Goal: Task Accomplishment & Management: Manage account settings

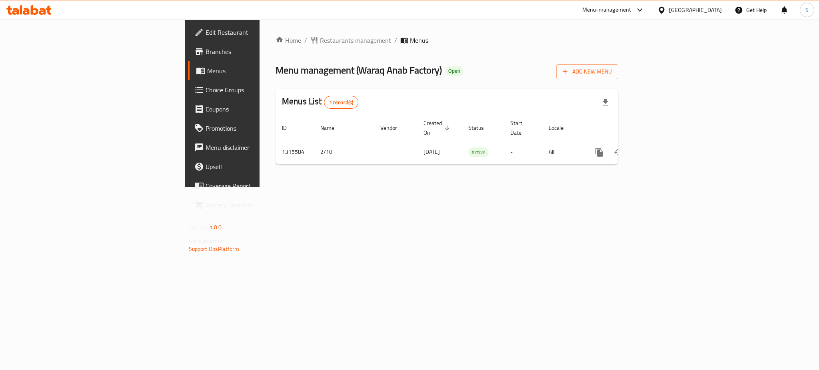
click at [395, 187] on div "Home / Restaurants management / Menus Menu management ( Waraq Anab Factory ) Op…" at bounding box center [447, 104] width 375 height 168
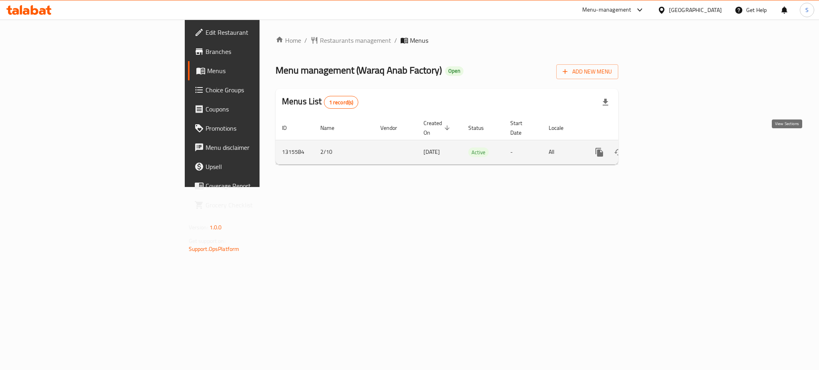
click at [662, 148] on icon "enhanced table" at bounding box center [657, 153] width 10 height 10
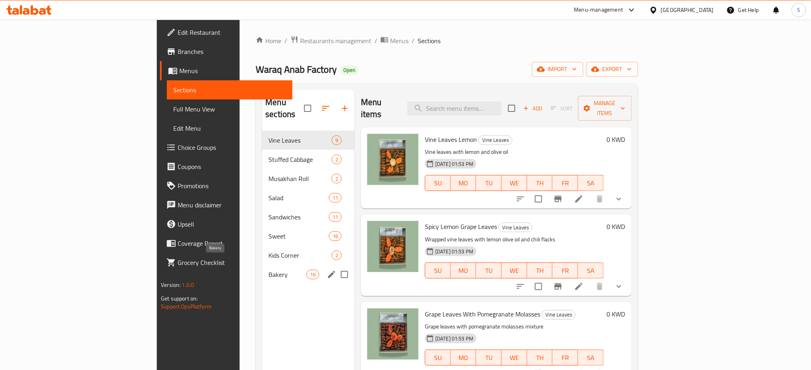
click at [268, 270] on span "Bakery" at bounding box center [287, 275] width 38 height 10
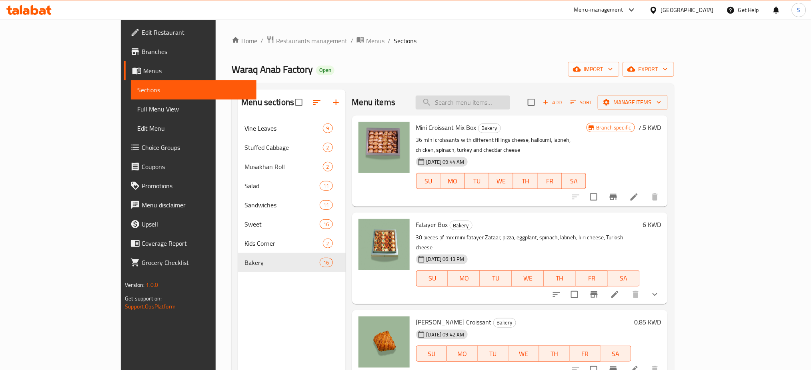
click at [485, 104] on input "search" at bounding box center [462, 103] width 94 height 14
paste input "Rusk"
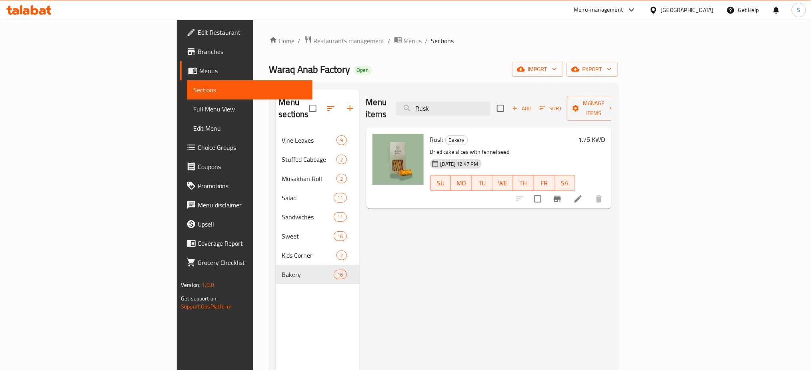
drag, startPoint x: 511, startPoint y: 102, endPoint x: 424, endPoint y: 107, distance: 86.5
click at [424, 107] on div "Menu items Rusk Add Sort Manage items" at bounding box center [489, 109] width 246 height 38
paste input "Potato with lemon"
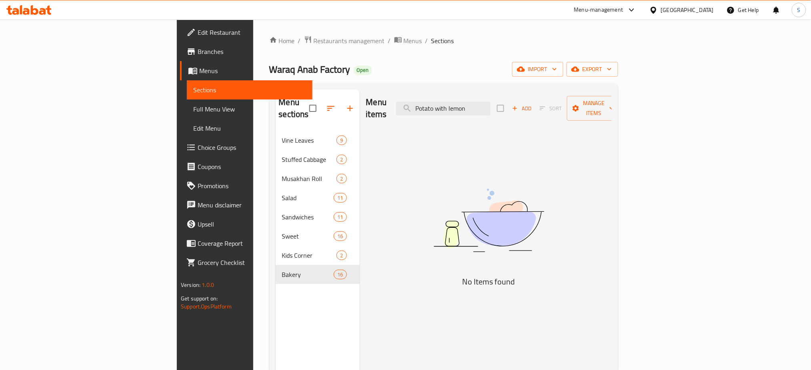
drag, startPoint x: 540, startPoint y: 101, endPoint x: 444, endPoint y: 112, distance: 96.7
click at [445, 112] on div "Menu items Potato with lemon Add Sort Manage items" at bounding box center [489, 109] width 246 height 38
paste input "vine leaves with pomegranate 25 pcs"
drag, startPoint x: 478, startPoint y: 101, endPoint x: 600, endPoint y: 112, distance: 122.5
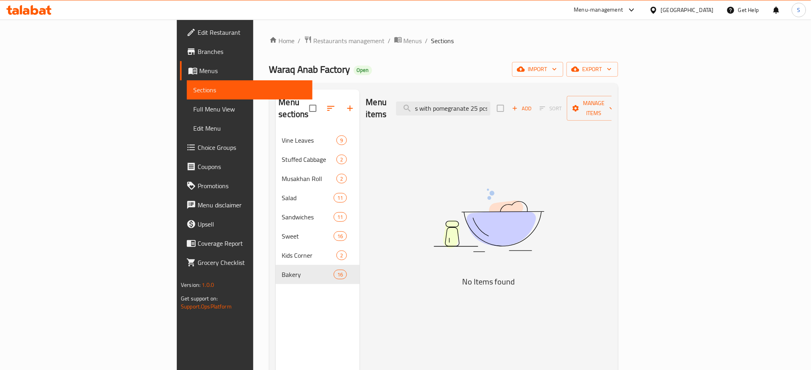
click at [600, 112] on div "Menu items vine leaves with pomegranate 25 pcs Add Sort Manage items" at bounding box center [489, 109] width 246 height 38
paste input "Mango trifle"
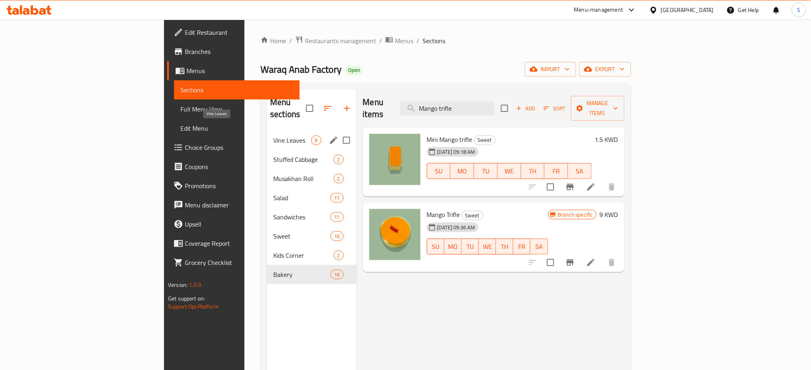
click at [273, 136] on span "Vine Leaves" at bounding box center [292, 141] width 38 height 10
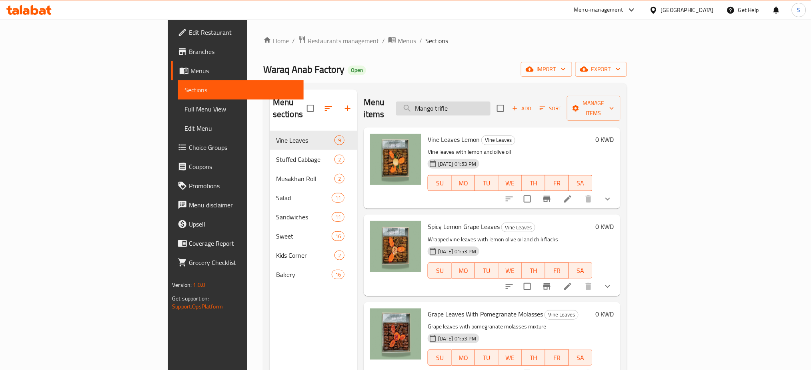
drag, startPoint x: 530, startPoint y: 106, endPoint x: 468, endPoint y: 110, distance: 62.1
click at [468, 110] on input "Mango trifle" at bounding box center [443, 109] width 94 height 14
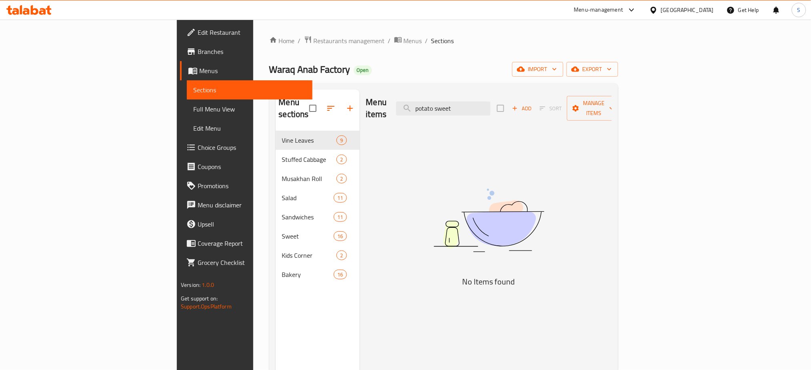
drag, startPoint x: 528, startPoint y: 107, endPoint x: 420, endPoint y: 100, distance: 108.6
click at [420, 100] on div "Menu items potato sweet Add Sort Manage items" at bounding box center [489, 109] width 246 height 38
paste input "Rusk"
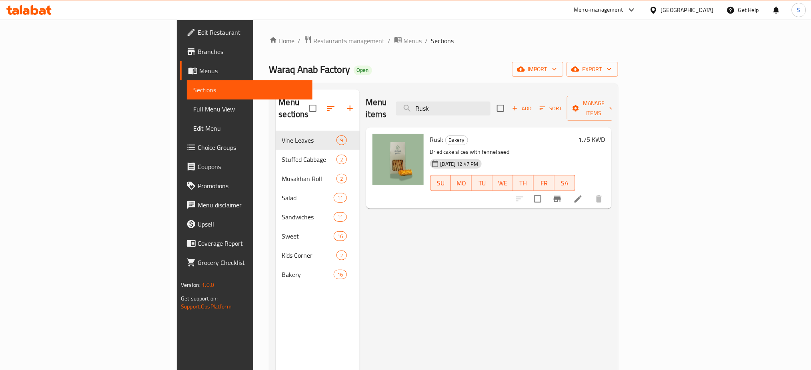
drag, startPoint x: 525, startPoint y: 106, endPoint x: 432, endPoint y: 100, distance: 93.8
click at [432, 100] on div "Menu items Rusk Add Sort Manage items" at bounding box center [489, 109] width 246 height 38
paste input "Vine leaves with lemon 25 pcs"
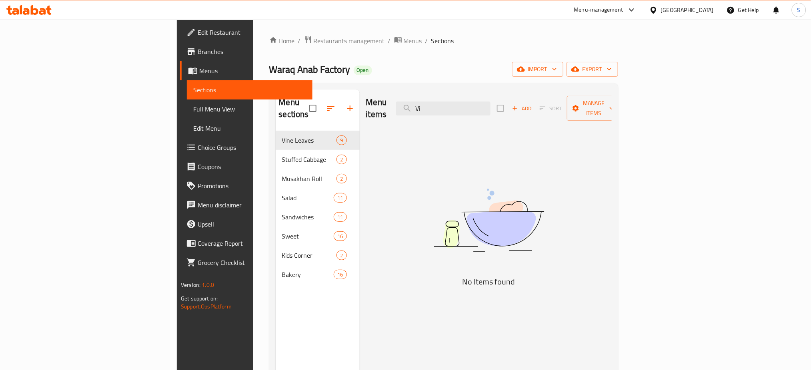
type input "V"
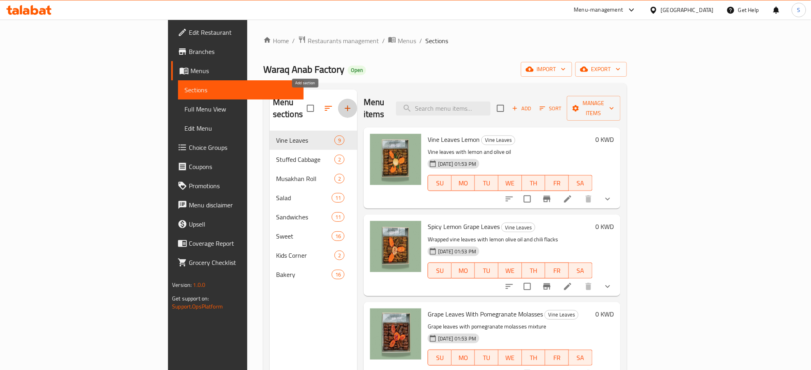
click at [343, 104] on icon "button" at bounding box center [348, 109] width 10 height 10
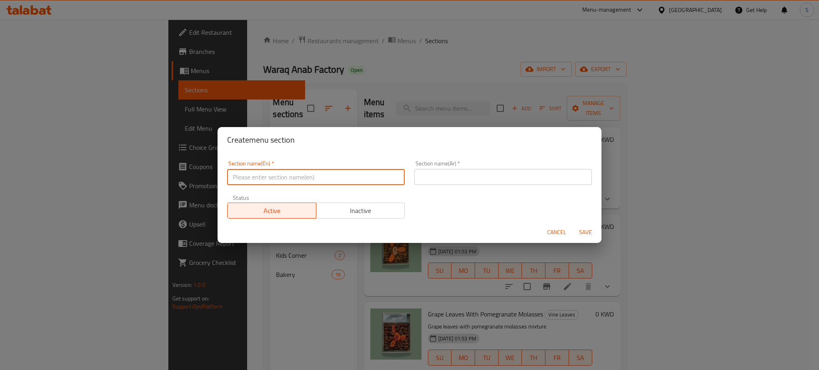
click at [261, 177] on input "text" at bounding box center [316, 177] width 178 height 16
paste input "waraq3nab"
type input "waraq3nab"
click at [562, 231] on span "Cancel" at bounding box center [556, 233] width 19 height 10
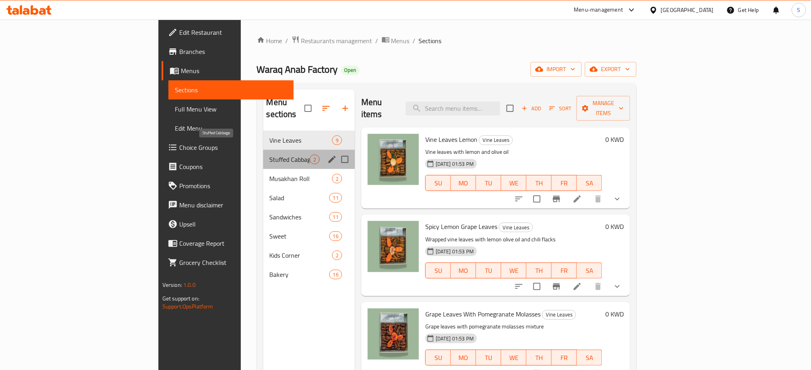
click at [270, 155] on span "Stuffed Cabbage" at bounding box center [290, 160] width 40 height 10
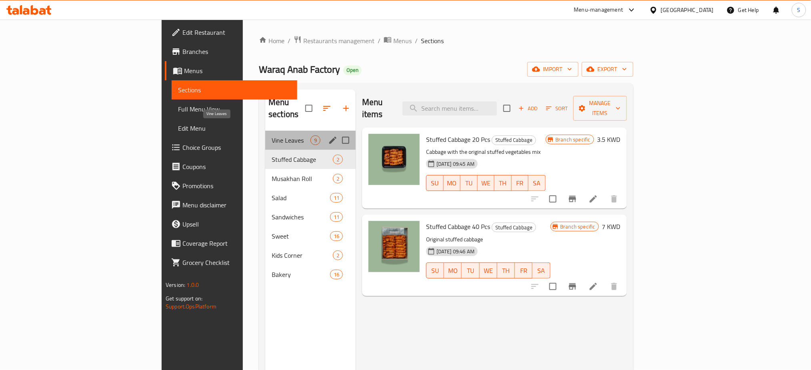
click at [272, 136] on span "Vine Leaves" at bounding box center [291, 141] width 39 height 10
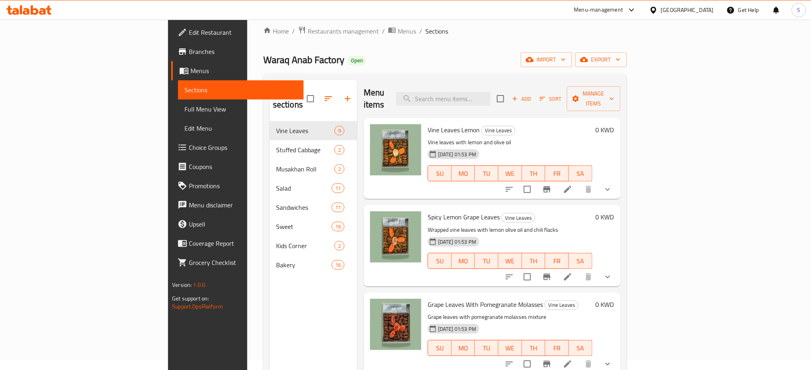
scroll to position [5, 0]
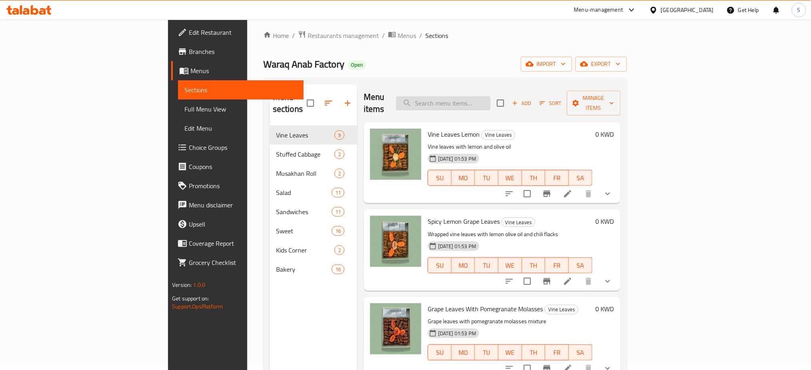
click at [490, 99] on input "search" at bounding box center [443, 103] width 94 height 14
paste input "Potato with Pomegranate sauce"
type input "Potato with Pomegranate sauce"
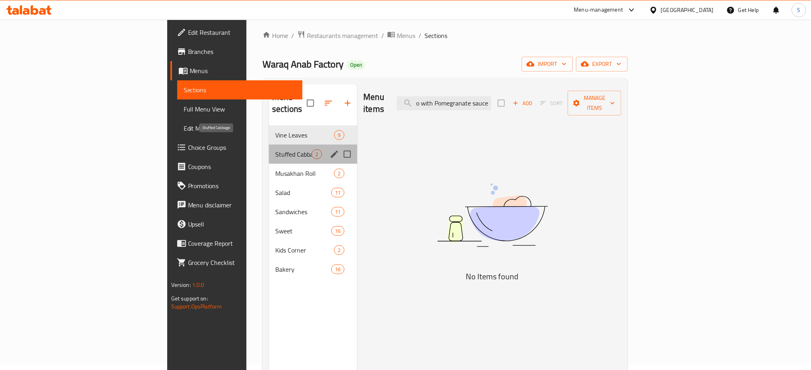
scroll to position [0, 0]
click at [275, 150] on span "Stuffed Cabbage" at bounding box center [293, 155] width 36 height 10
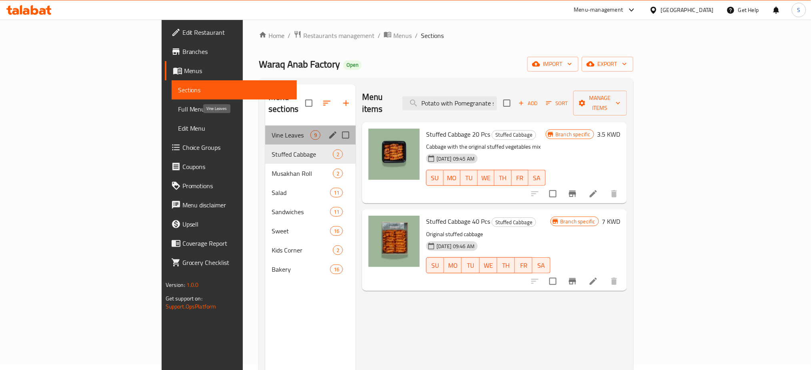
click at [272, 130] on span "Vine Leaves" at bounding box center [291, 135] width 39 height 10
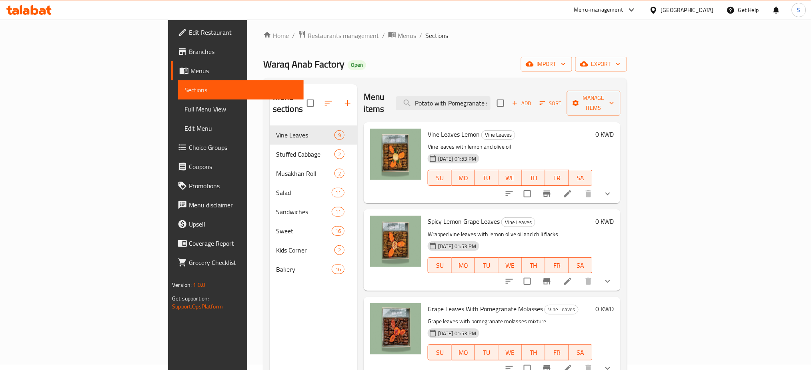
scroll to position [0, 15]
drag, startPoint x: 477, startPoint y: 98, endPoint x: 777, endPoint y: 92, distance: 300.3
click at [620, 92] on div "Menu items Potato with Pomegranate sauce Add Sort Manage items" at bounding box center [491, 103] width 257 height 38
paste input "vine leaves with pomegranate 25 pcs"
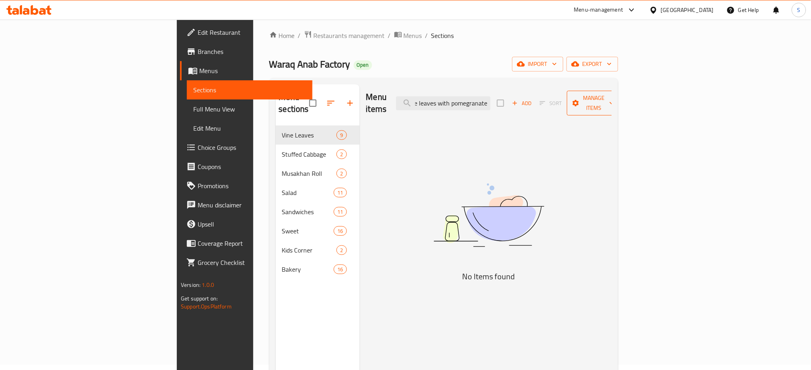
scroll to position [0, 10]
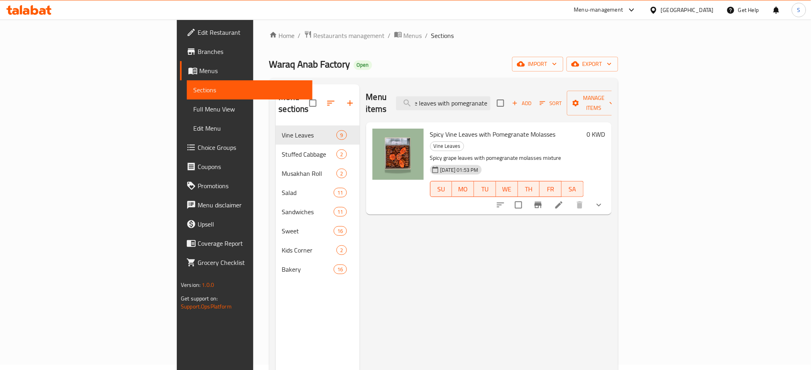
type input "vine leaves with pomegranate"
click at [603, 200] on icon "show more" at bounding box center [599, 205] width 10 height 10
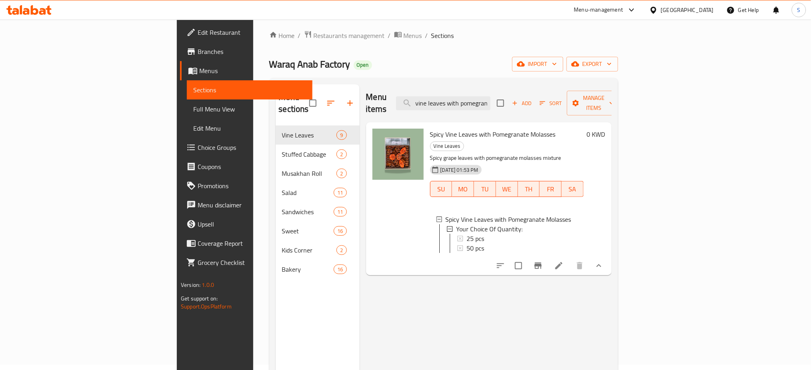
scroll to position [0, 10]
drag, startPoint x: 479, startPoint y: 96, endPoint x: 807, endPoint y: 111, distance: 327.8
click at [634, 111] on div "Home / Restaurants management / Menus / Sections Waraq Anab Factory Open import…" at bounding box center [443, 245] width 381 height 463
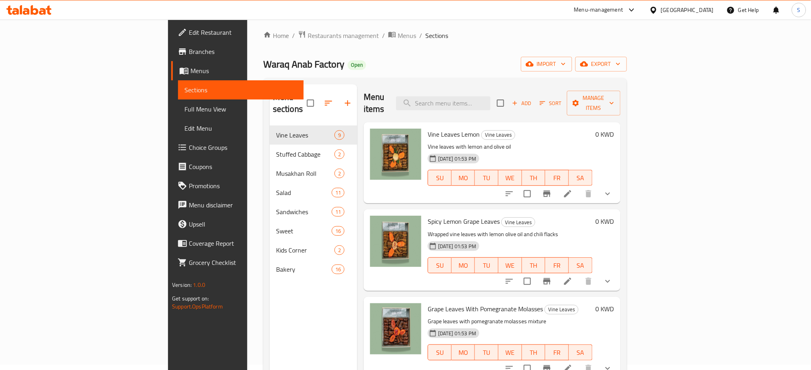
paste input "Potato with lemon"
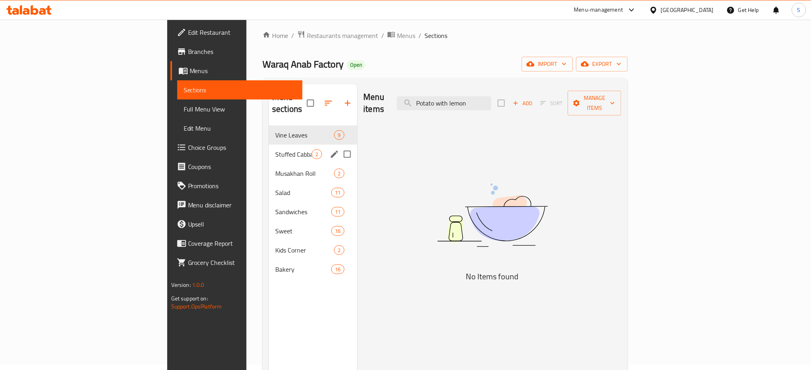
click at [275, 150] on span "Stuffed Cabbage" at bounding box center [293, 155] width 36 height 10
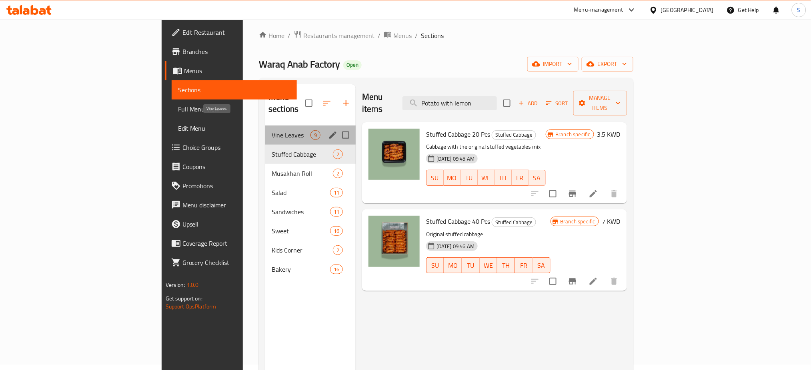
click at [272, 130] on span "Vine Leaves" at bounding box center [291, 135] width 39 height 10
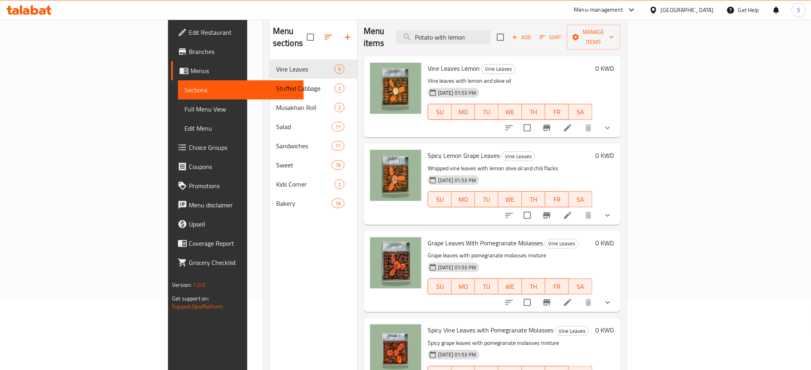
scroll to position [5, 0]
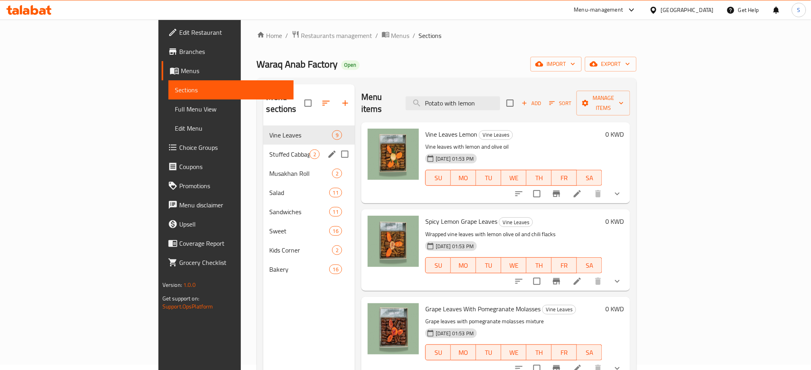
click at [263, 147] on div "Stuffed Cabbage 2" at bounding box center [309, 154] width 92 height 19
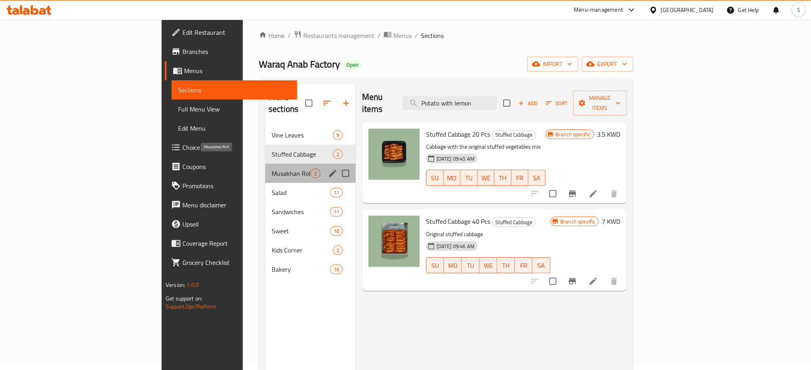
click at [272, 169] on span "Musakhan Roll" at bounding box center [291, 174] width 39 height 10
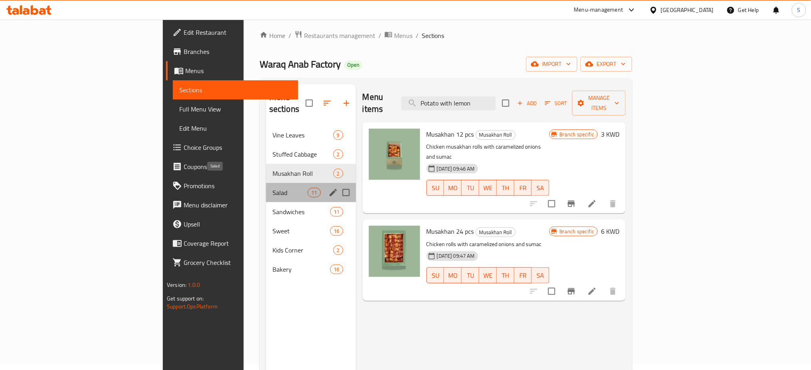
click at [272, 188] on span "Salad" at bounding box center [290, 193] width 36 height 10
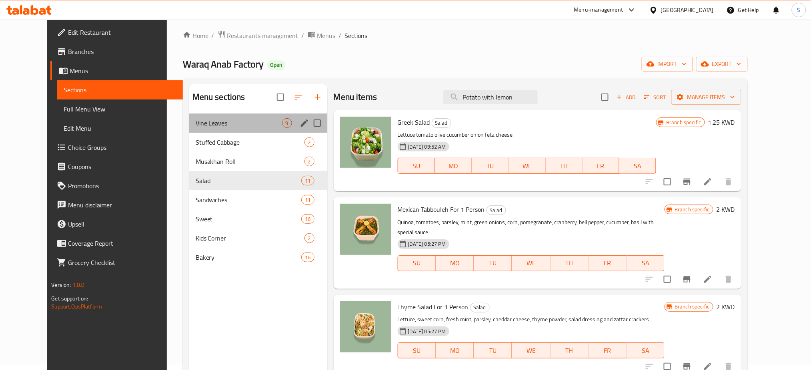
click at [222, 129] on div "Vine Leaves 9" at bounding box center [258, 123] width 138 height 19
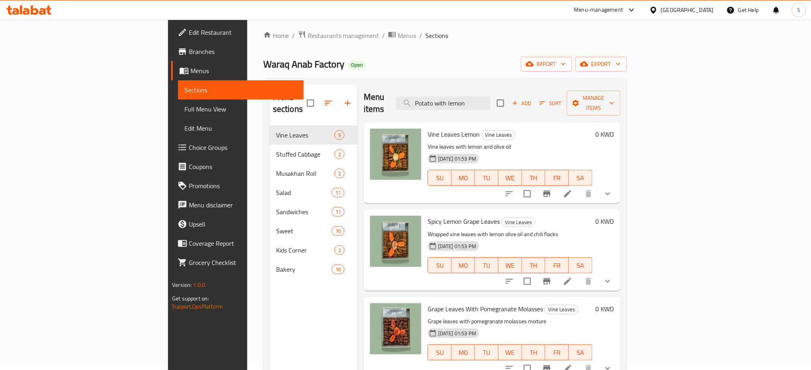
click at [270, 281] on div "Menu sections Vine Leaves 9 Stuffed Cabbage 2 Musakhan Roll 2 Salad 11 Sandwich…" at bounding box center [314, 269] width 88 height 370
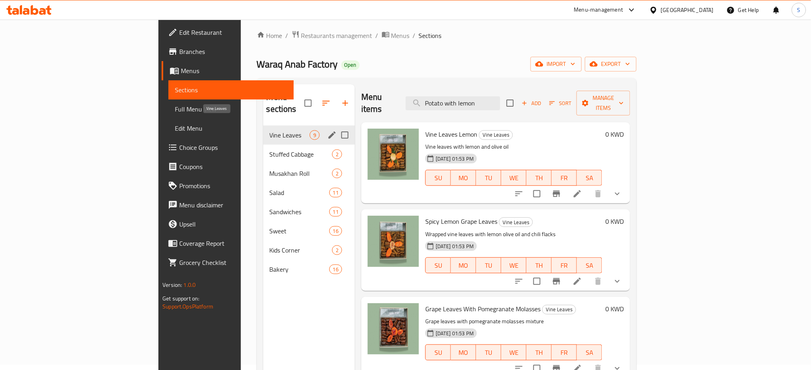
click at [270, 130] on span "Vine Leaves" at bounding box center [290, 135] width 40 height 10
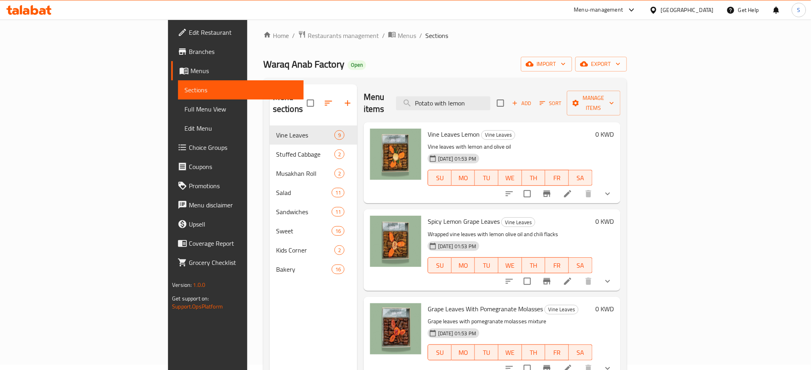
drag, startPoint x: 538, startPoint y: 98, endPoint x: 381, endPoint y: 95, distance: 156.8
click at [381, 95] on div "Menu items Potato with lemon Add Sort Manage items" at bounding box center [491, 103] width 257 height 38
paste input "Rusk"
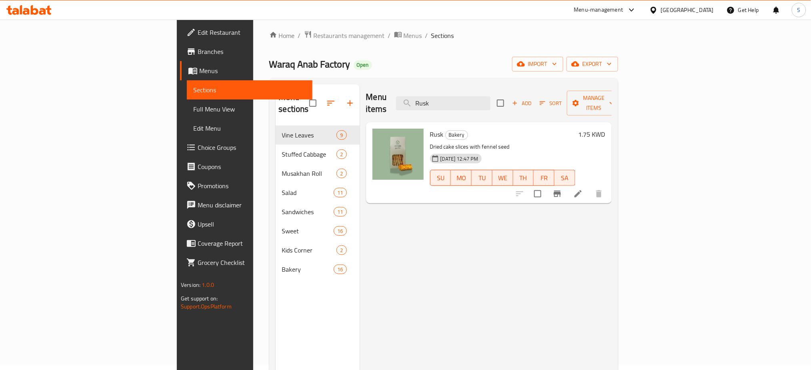
drag, startPoint x: 514, startPoint y: 98, endPoint x: 381, endPoint y: 86, distance: 133.7
click at [381, 86] on div "Menu items Rusk Add Sort Manage items" at bounding box center [489, 103] width 246 height 38
paste input "Potato with lemon"
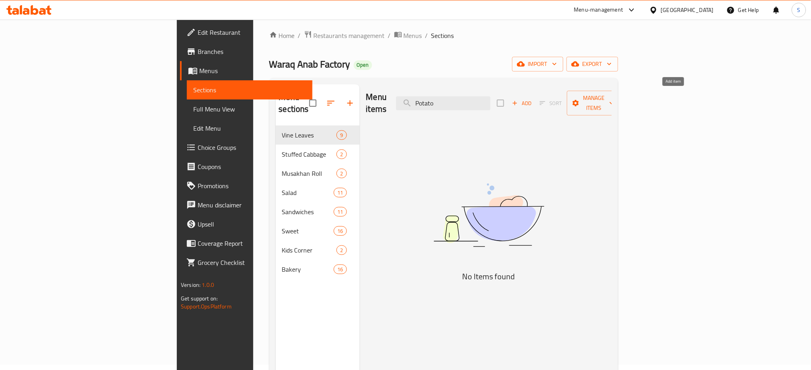
type input "Potato"
click at [518, 100] on icon "button" at bounding box center [514, 103] width 7 height 7
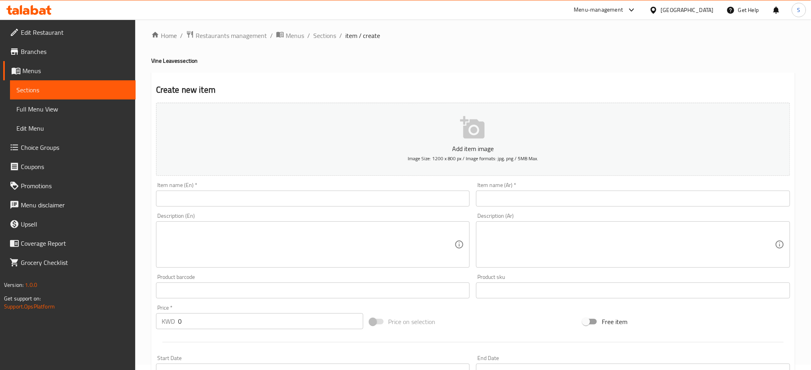
click at [226, 204] on input "text" at bounding box center [313, 199] width 314 height 16
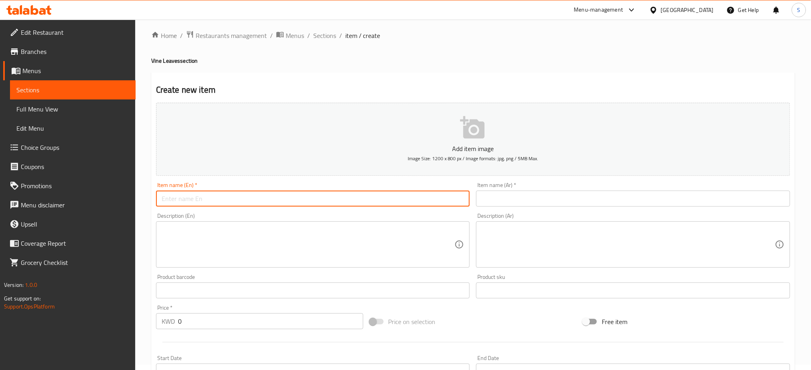
paste input "Potato with lemon"
type input "Potato with lemon"
click at [525, 196] on input "text" at bounding box center [633, 199] width 314 height 16
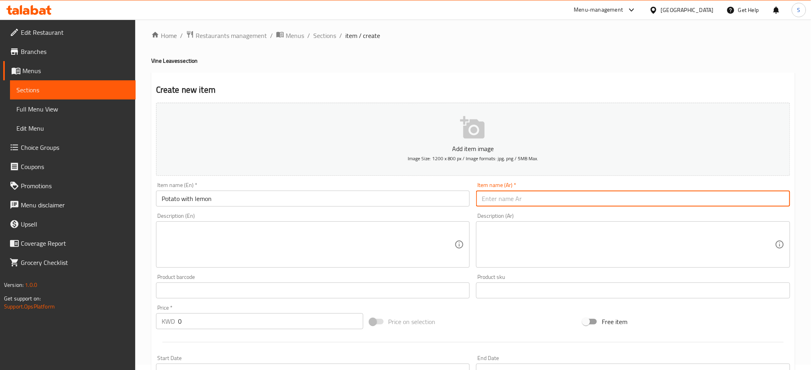
paste input "بطاط ليمون"
type input "بطاط ليمون"
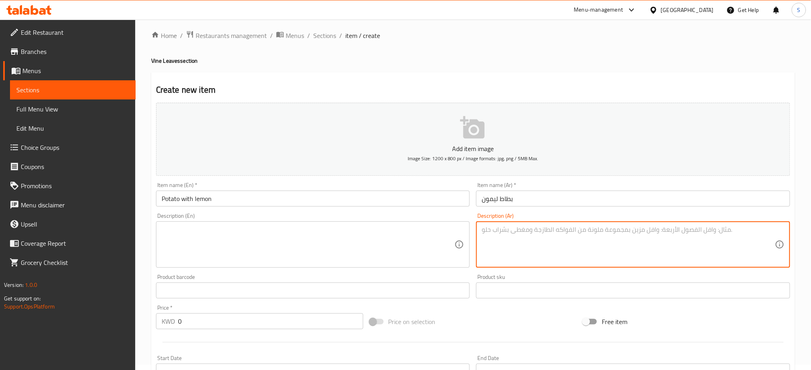
click at [501, 240] on textarea at bounding box center [627, 245] width 293 height 38
paste textarea "بطاط مع الليمون"
type textarea "بطاط مع الليمون"
drag, startPoint x: 555, startPoint y: 233, endPoint x: 463, endPoint y: 232, distance: 92.8
click at [463, 232] on div "Add item image Image Size: 1200 x 800 px / Image formats: jpg, png / 5MB Max. I…" at bounding box center [473, 272] width 640 height 345
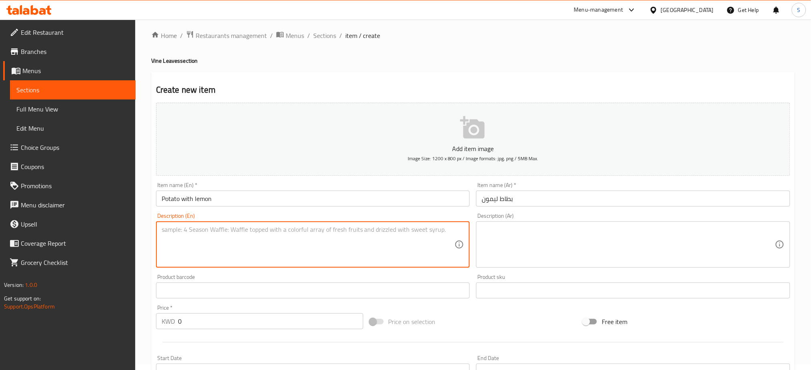
click at [407, 243] on textarea at bounding box center [308, 245] width 293 height 38
type textarea "."
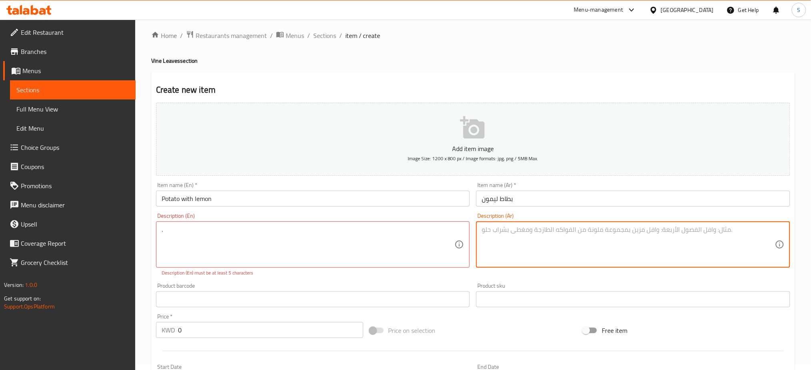
click at [533, 245] on textarea at bounding box center [627, 245] width 293 height 38
type textarea "."
click at [537, 328] on div "Price on selection" at bounding box center [473, 331] width 214 height 22
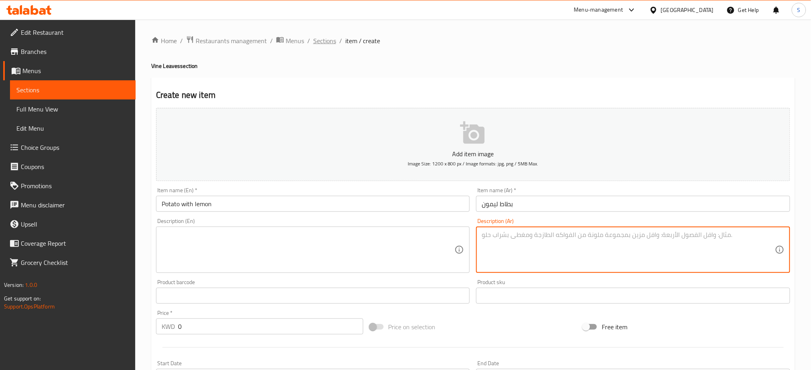
click at [327, 44] on span "Sections" at bounding box center [324, 41] width 23 height 10
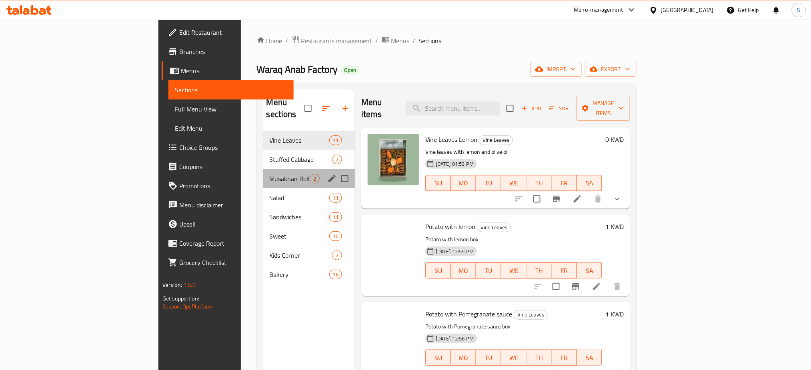
click at [263, 169] on div "Musakhan Roll 2" at bounding box center [309, 178] width 92 height 19
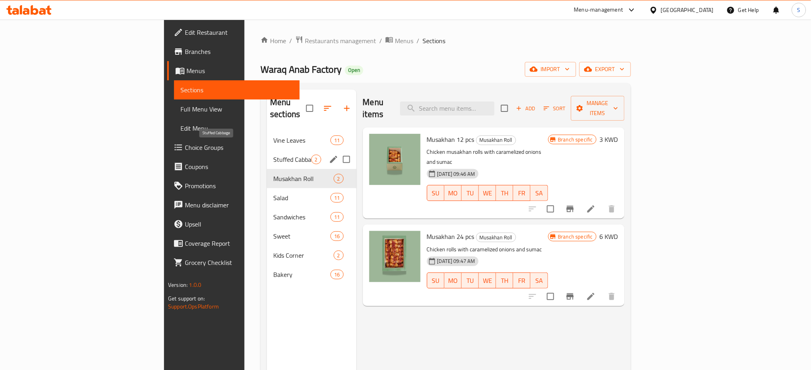
click at [273, 155] on span "Stuffed Cabbage" at bounding box center [292, 160] width 38 height 10
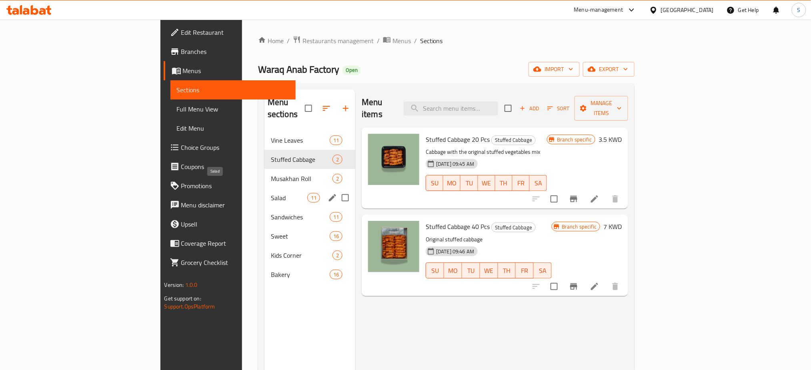
click at [271, 193] on span "Salad" at bounding box center [289, 198] width 36 height 10
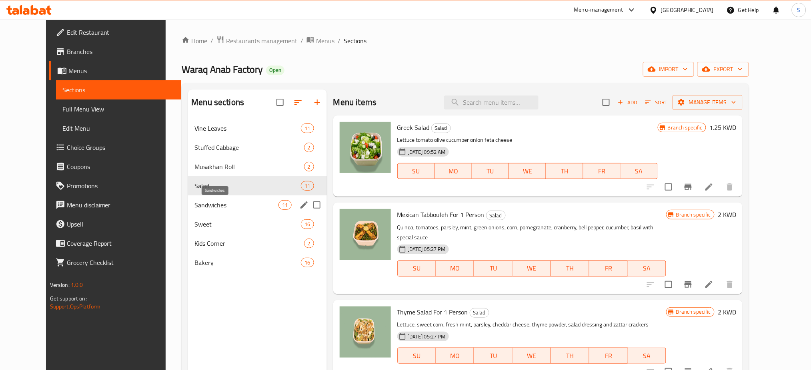
click at [208, 206] on span "Sandwiches" at bounding box center [236, 205] width 84 height 10
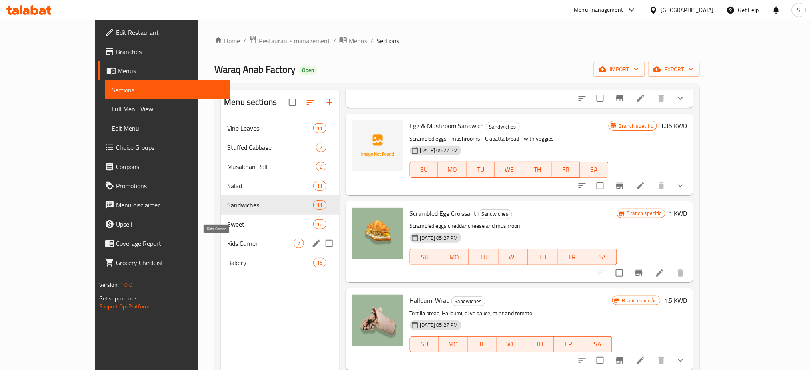
scroll to position [480, 0]
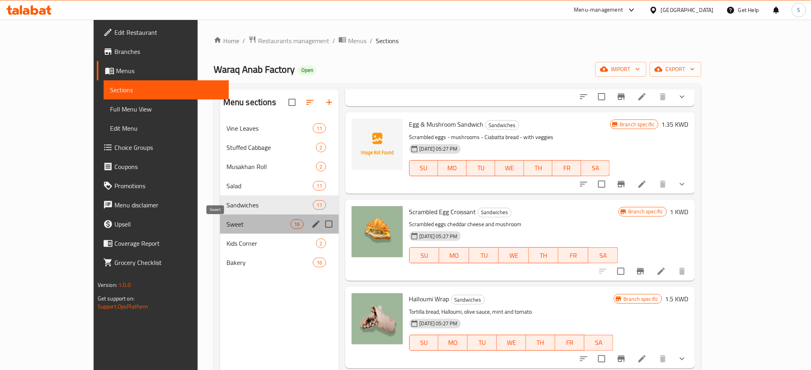
click at [226, 224] on span "Sweet" at bounding box center [258, 225] width 64 height 10
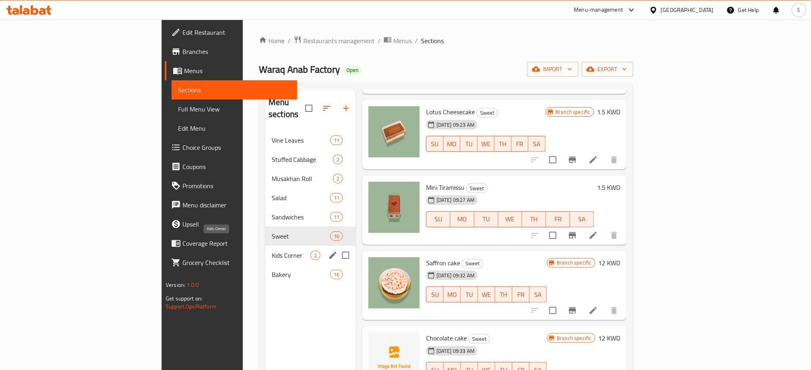
click at [272, 251] on span "Kids Corner" at bounding box center [291, 256] width 39 height 10
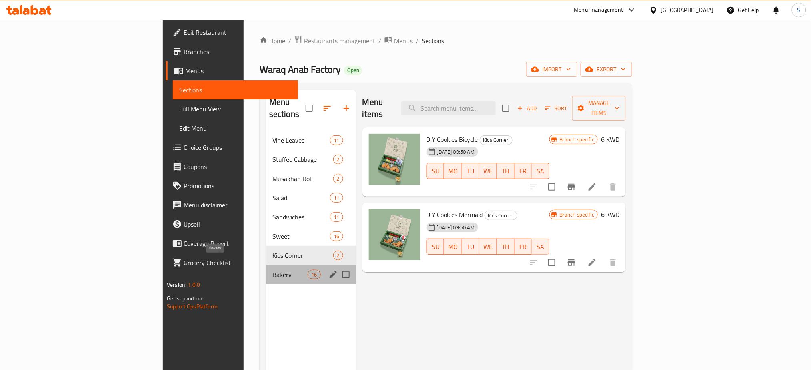
click at [272, 270] on span "Bakery" at bounding box center [290, 275] width 36 height 10
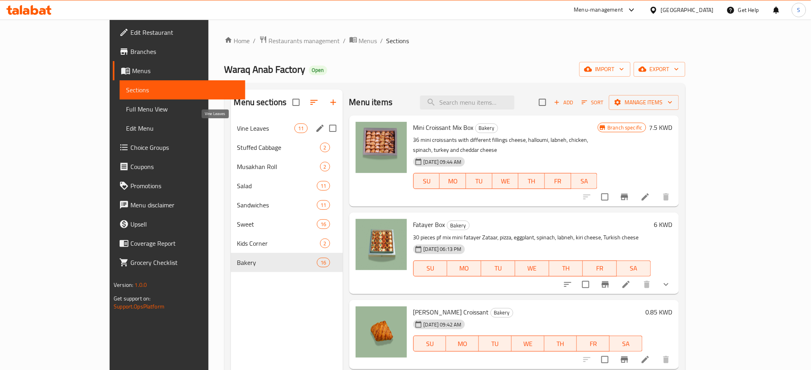
click at [237, 125] on span "Vine Leaves" at bounding box center [266, 129] width 58 height 10
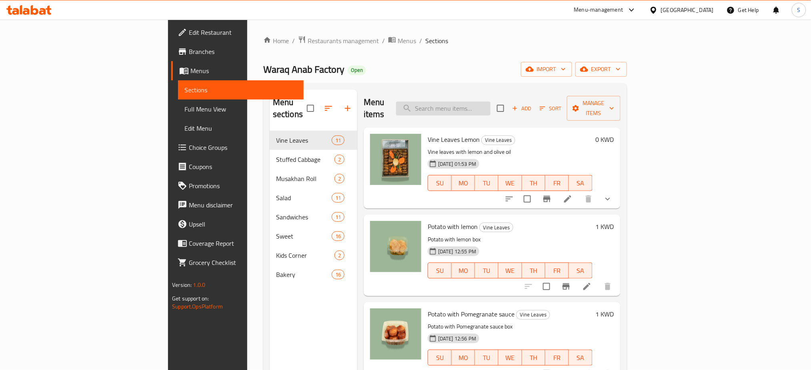
click at [490, 102] on input "search" at bounding box center [443, 109] width 94 height 14
paste input "Vine leaves with lemon 25 pcs"
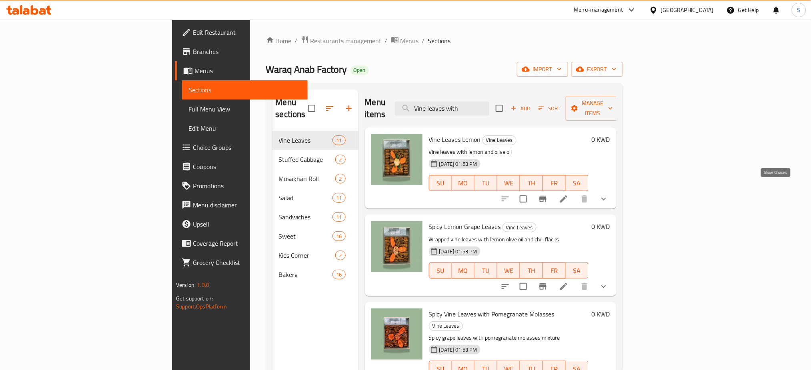
type input "Vine leaves with"
click at [608, 194] on icon "show more" at bounding box center [604, 199] width 10 height 10
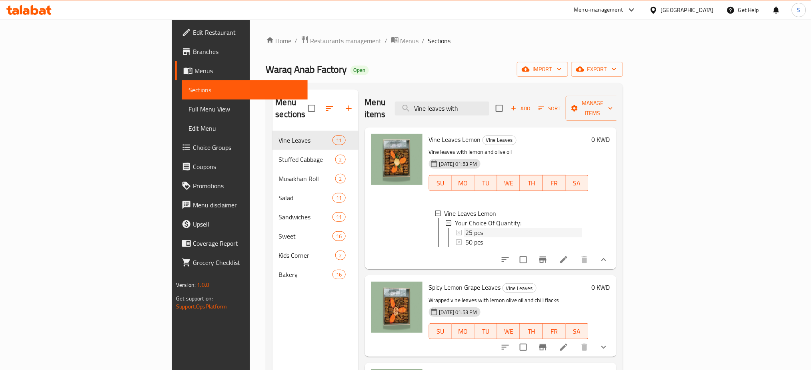
click at [465, 228] on div "25 pcs" at bounding box center [523, 233] width 117 height 10
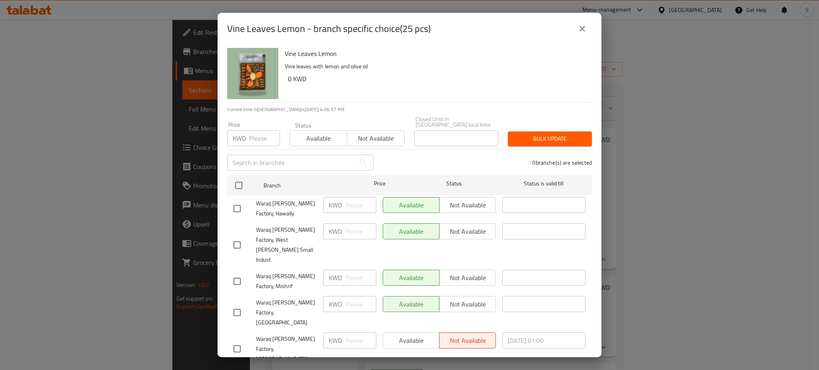
click at [581, 30] on icon "close" at bounding box center [582, 29] width 6 height 6
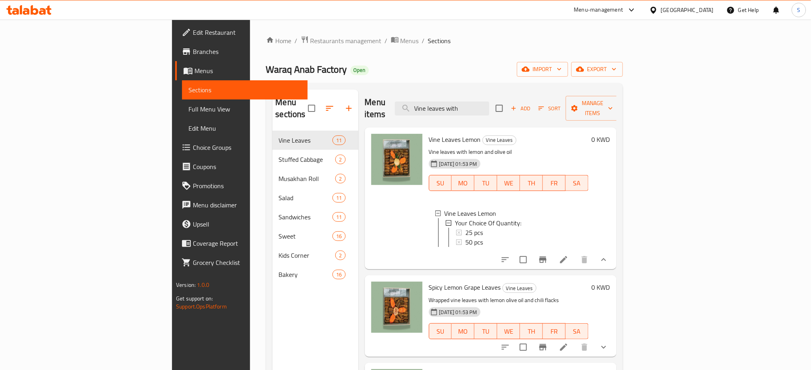
click at [193, 150] on span "Choice Groups" at bounding box center [247, 148] width 108 height 10
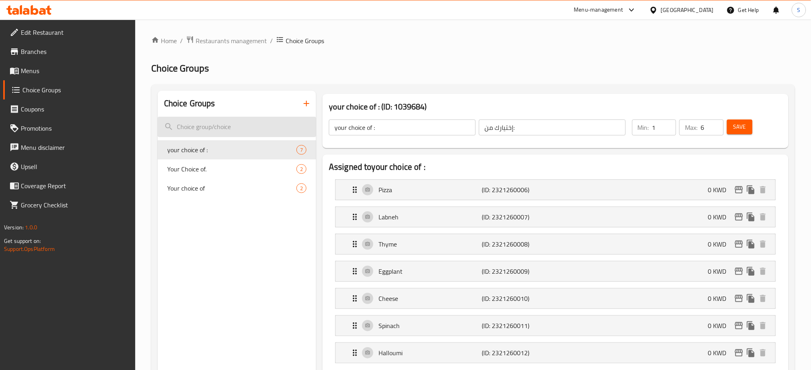
click at [241, 129] on input "search" at bounding box center [237, 127] width 158 height 20
paste input "Vine leaves with lemon 25 pcs"
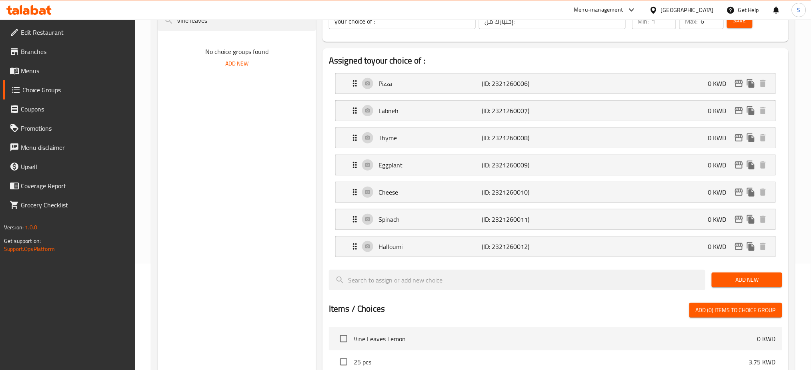
scroll to position [53, 0]
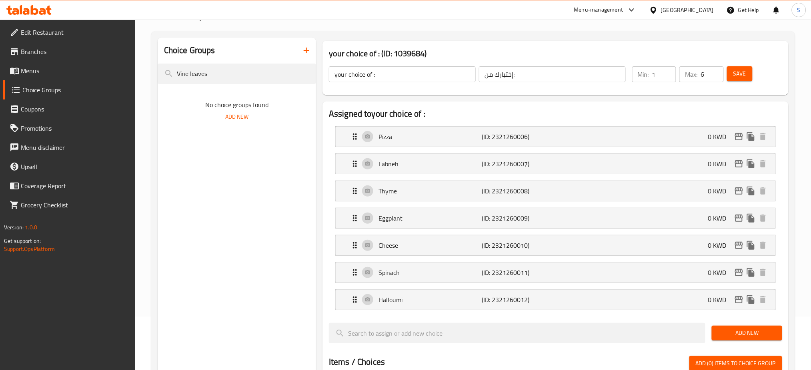
type input "Vine leaves"
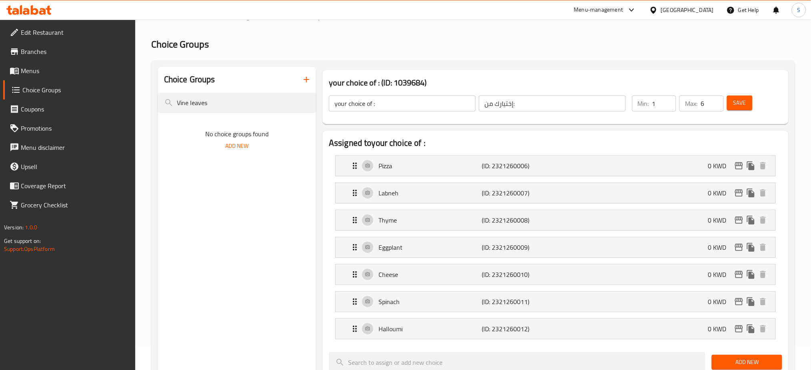
scroll to position [0, 0]
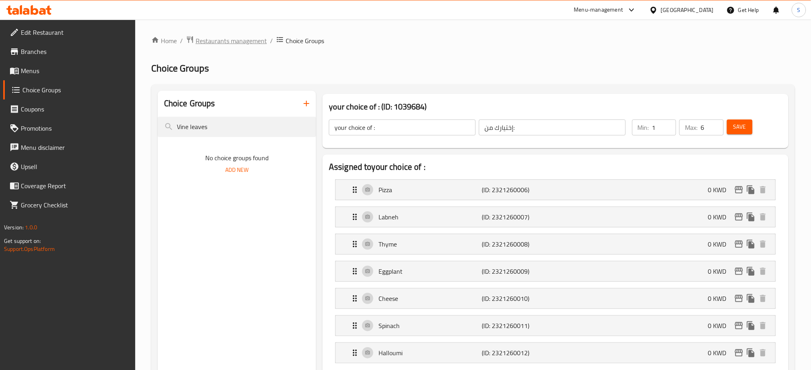
click at [229, 38] on span "Restaurants management" at bounding box center [231, 41] width 71 height 10
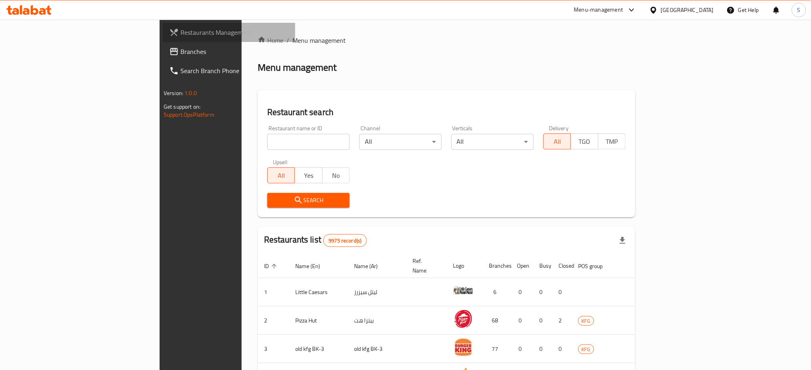
click at [180, 30] on span "Restaurants Management" at bounding box center [234, 33] width 108 height 10
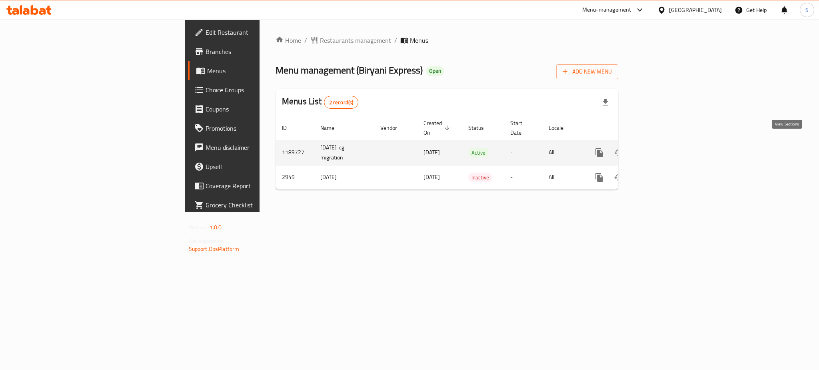
click at [662, 148] on icon "enhanced table" at bounding box center [657, 153] width 10 height 10
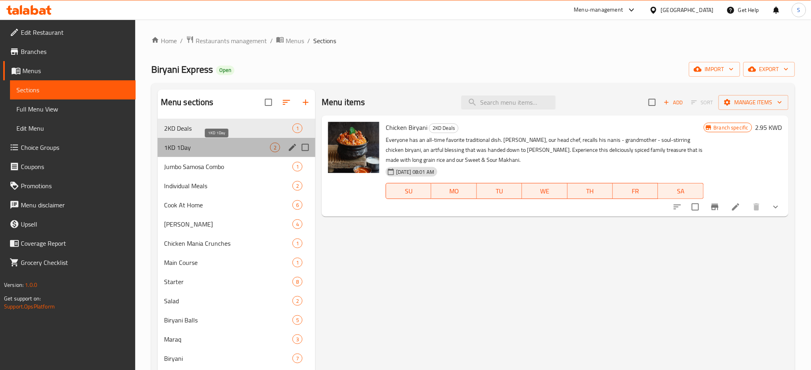
click at [258, 152] on span "1KD 1Day" at bounding box center [217, 148] width 106 height 10
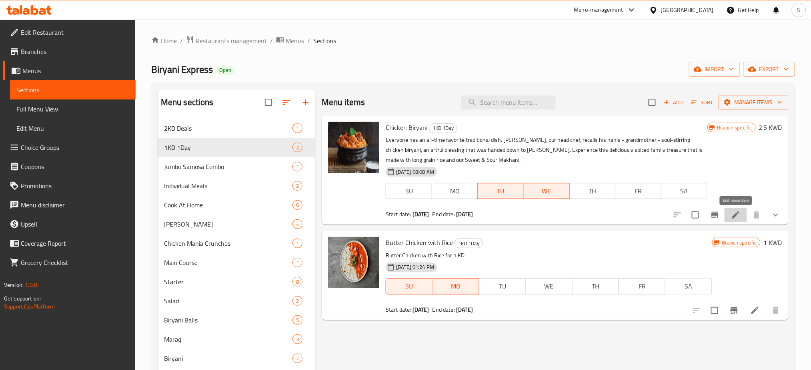
click at [733, 218] on icon at bounding box center [735, 215] width 7 height 7
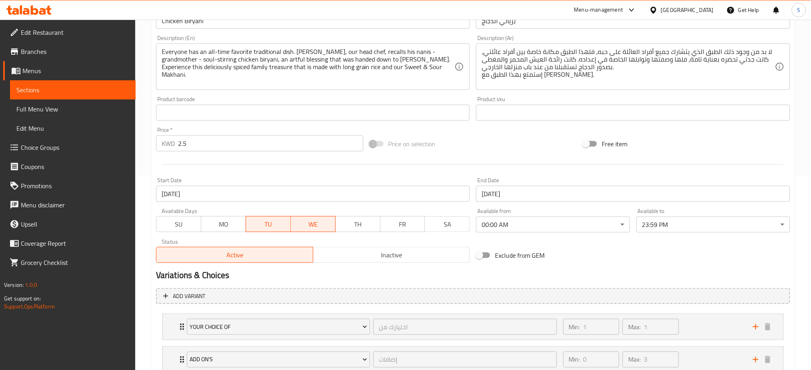
scroll to position [213, 0]
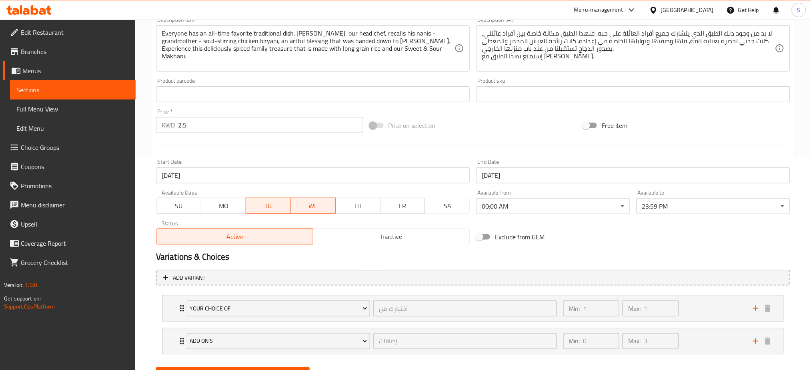
click at [208, 175] on input "[DATE]" at bounding box center [313, 176] width 314 height 16
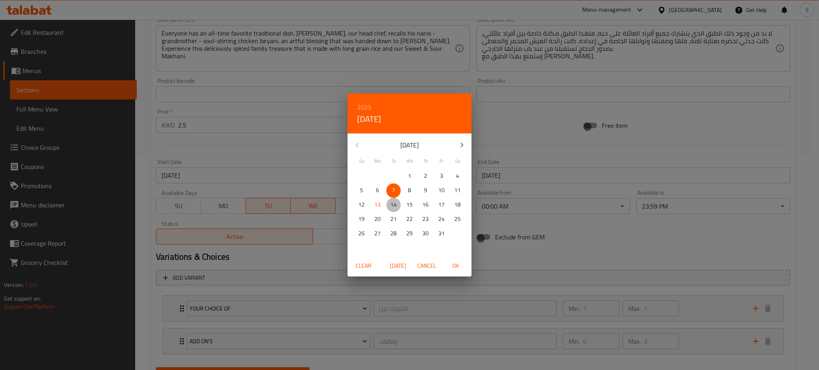
click at [396, 204] on p "14" at bounding box center [393, 205] width 6 height 10
click at [463, 264] on span "OK" at bounding box center [455, 266] width 19 height 10
type input "[DATE]"
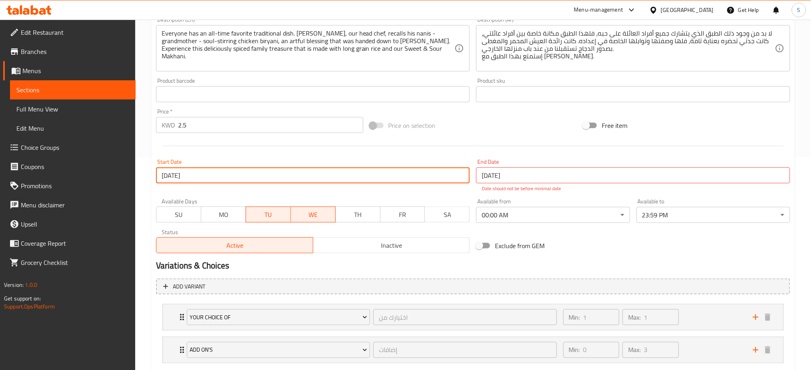
click at [529, 174] on input "[DATE]" at bounding box center [633, 176] width 314 height 16
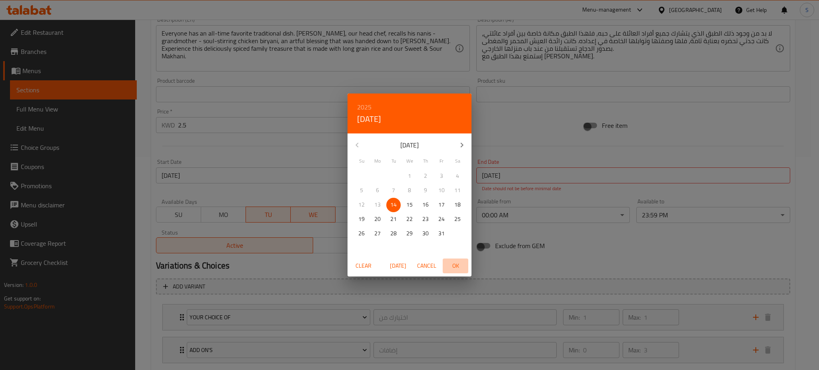
click at [455, 266] on span "OK" at bounding box center [455, 266] width 19 height 10
type input "[DATE]"
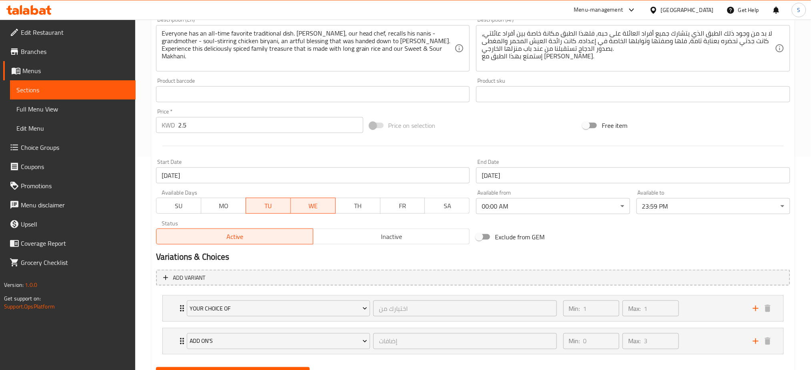
click at [597, 244] on div "Exclude from GEM" at bounding box center [580, 237] width 214 height 22
click at [321, 208] on span "WE" at bounding box center [313, 206] width 38 height 12
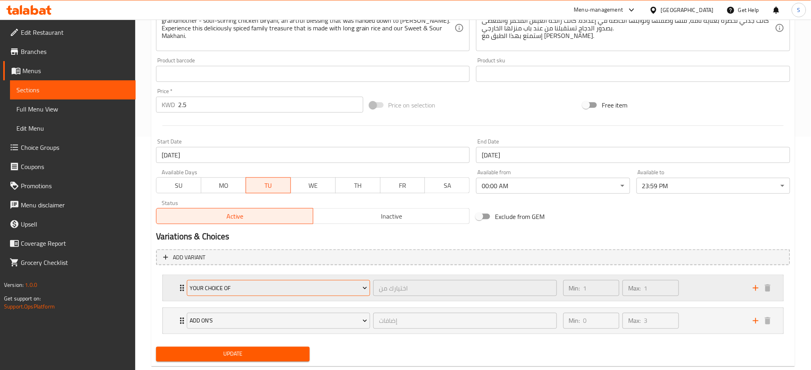
scroll to position [252, 0]
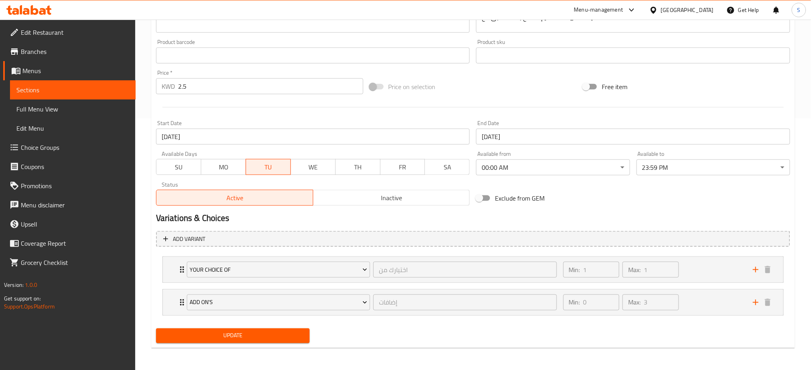
click at [264, 336] on span "Update" at bounding box center [232, 336] width 141 height 10
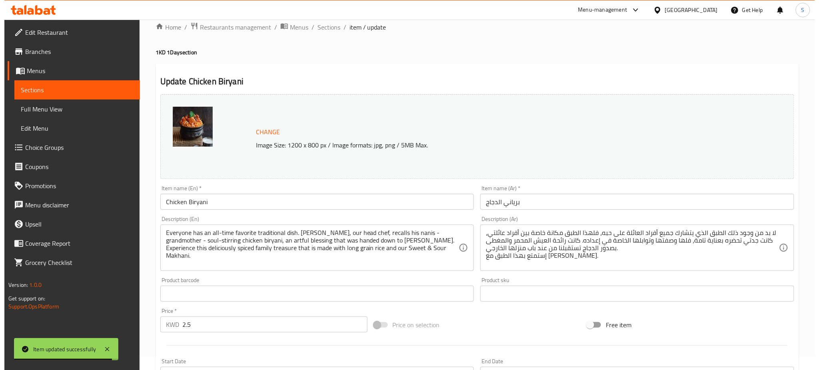
scroll to position [0, 0]
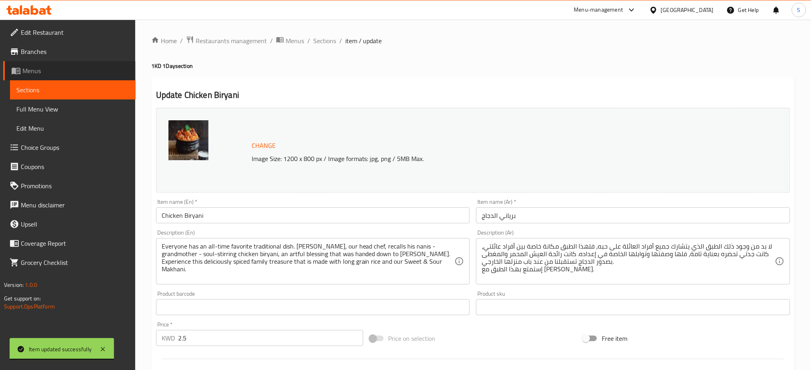
click at [58, 71] on span "Menus" at bounding box center [75, 71] width 107 height 10
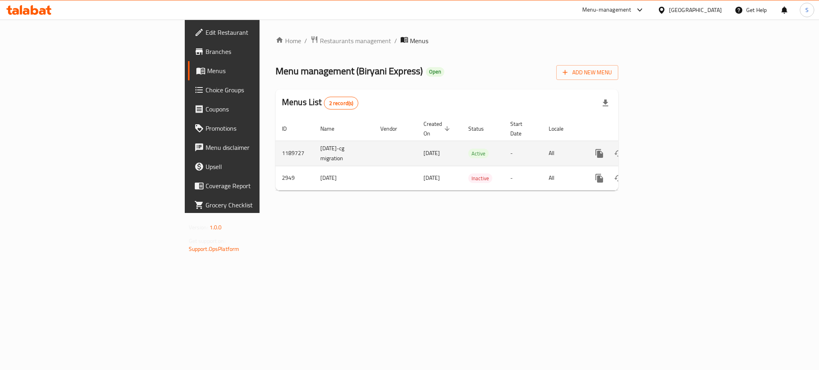
click at [662, 149] on icon "enhanced table" at bounding box center [657, 154] width 10 height 10
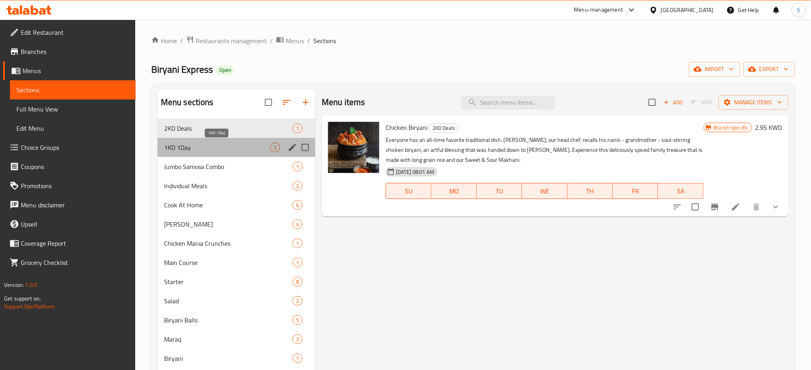
click at [214, 145] on span "1KD 1Day" at bounding box center [217, 148] width 106 height 10
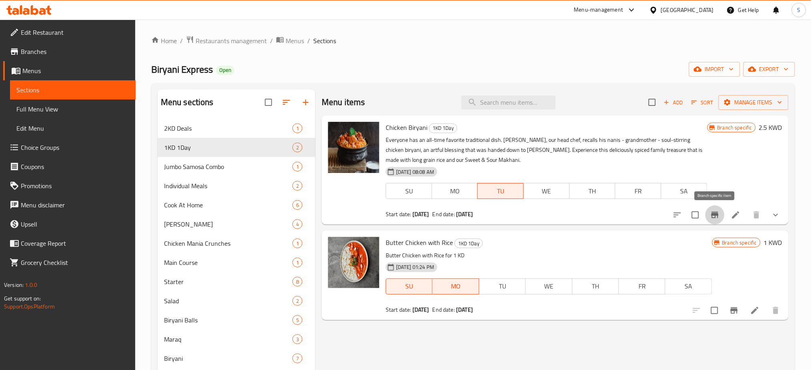
click at [718, 215] on icon "Branch-specific-item" at bounding box center [714, 215] width 7 height 6
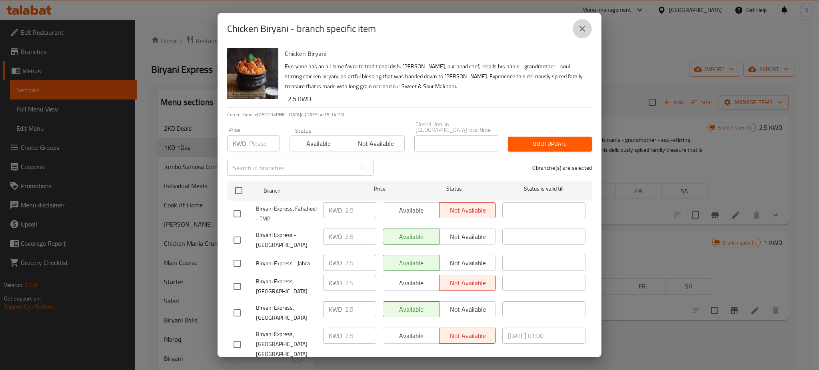
click at [583, 28] on icon "close" at bounding box center [582, 29] width 6 height 6
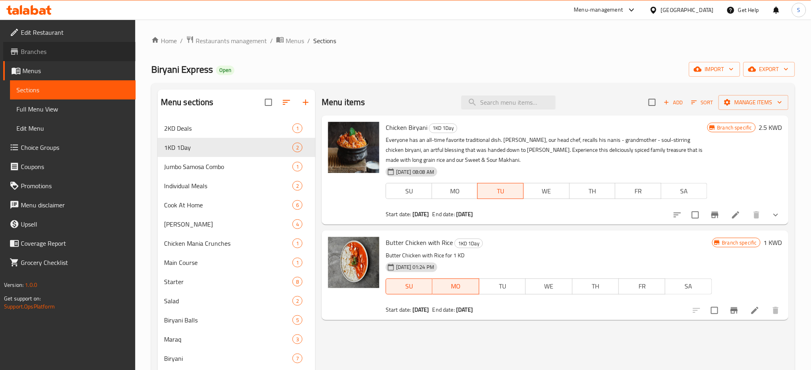
click at [42, 54] on span "Branches" at bounding box center [75, 52] width 108 height 10
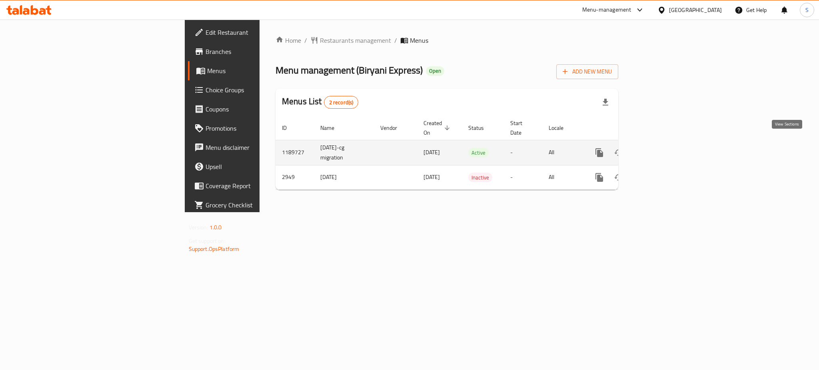
click at [662, 148] on icon "enhanced table" at bounding box center [657, 153] width 10 height 10
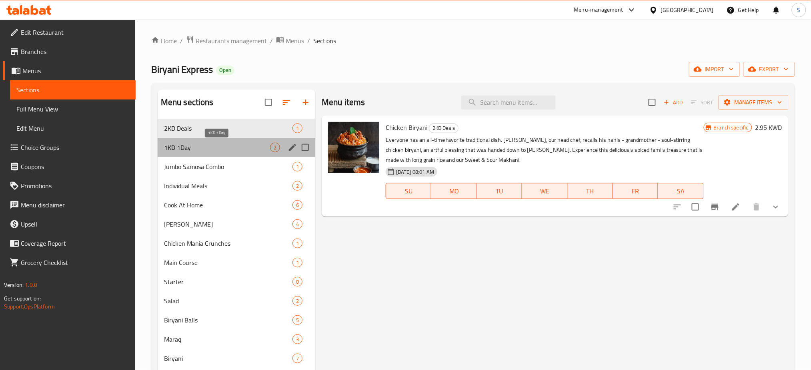
click at [237, 144] on span "1KD 1Day" at bounding box center [217, 148] width 106 height 10
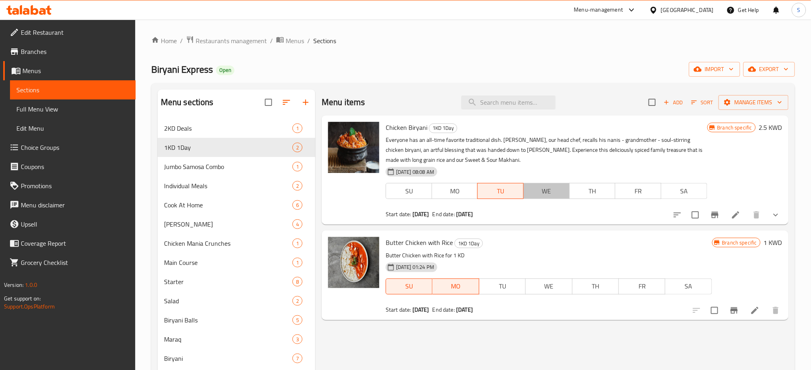
click at [542, 194] on span "WE" at bounding box center [547, 192] width 40 height 12
click at [733, 217] on icon at bounding box center [735, 215] width 7 height 7
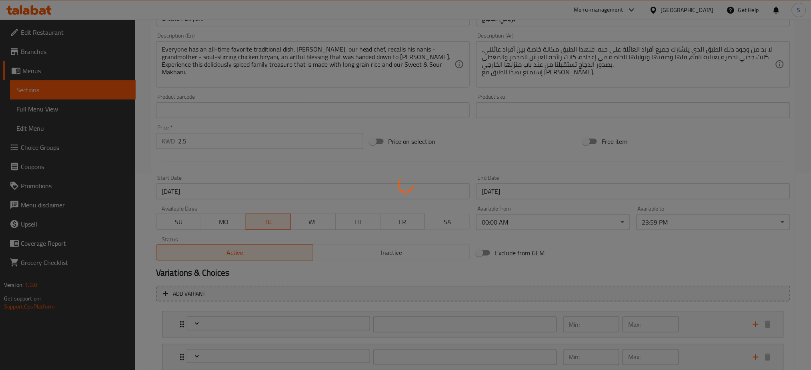
type input "اختيارك من"
type input "1"
type input "إضافات"
type input "0"
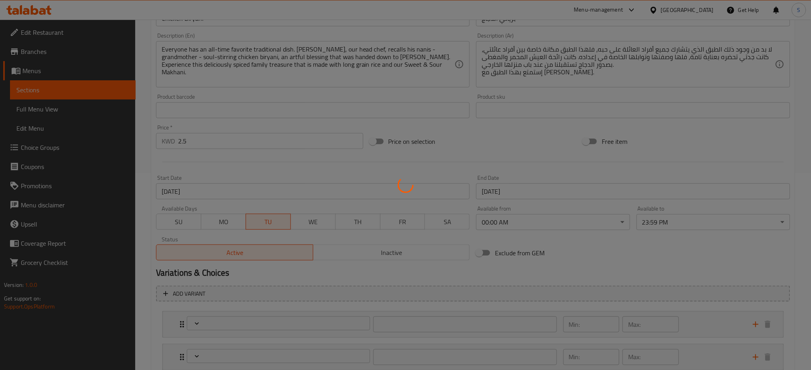
type input "3"
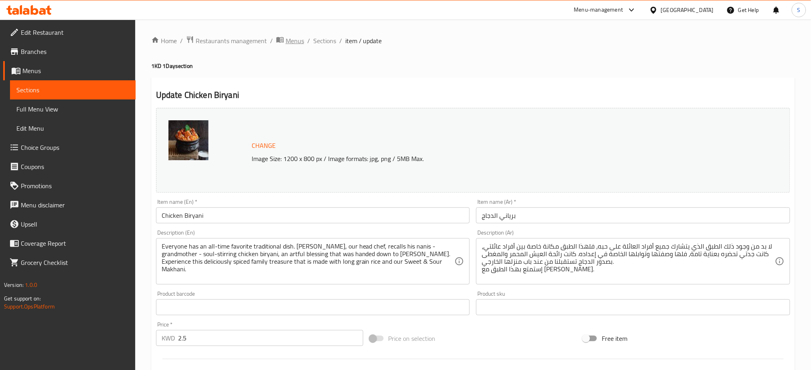
click at [290, 43] on span "Menus" at bounding box center [294, 41] width 18 height 10
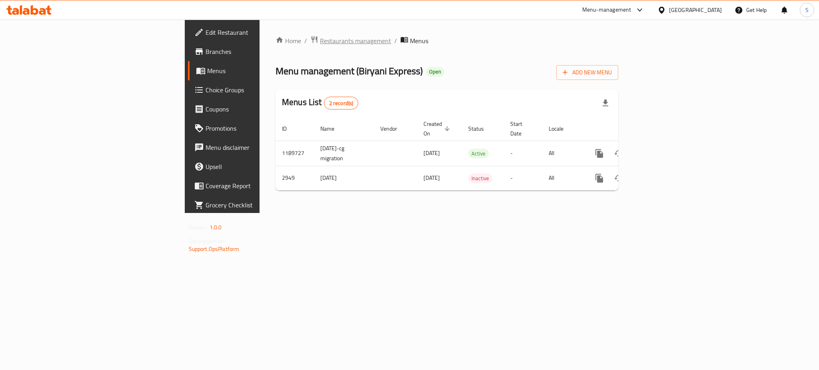
click at [320, 40] on span "Restaurants management" at bounding box center [355, 41] width 71 height 10
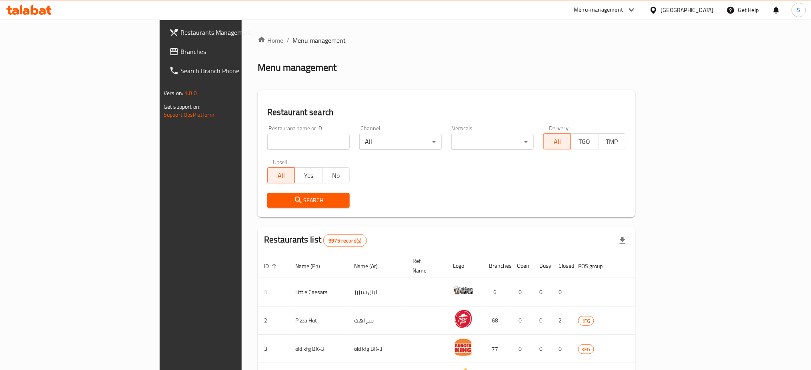
click at [258, 141] on div "Home / Menu management Menu management Restaurant search Restaurant name or ID …" at bounding box center [446, 306] width 377 height 541
click at [267, 141] on input "search" at bounding box center [308, 142] width 82 height 16
paste input "668379"
type input "668379"
click button "Search" at bounding box center [308, 200] width 82 height 15
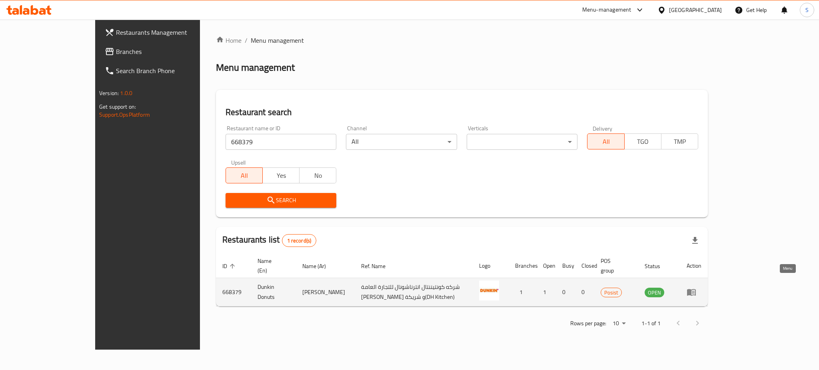
click at [696, 287] on icon "enhanced table" at bounding box center [692, 292] width 10 height 10
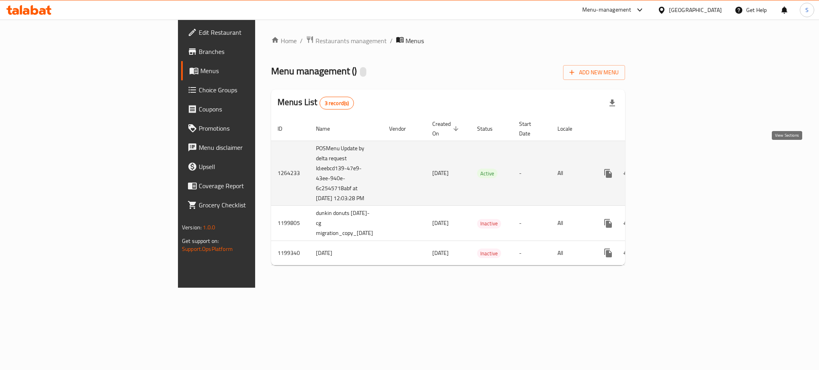
click at [671, 169] on icon "enhanced table" at bounding box center [666, 174] width 10 height 10
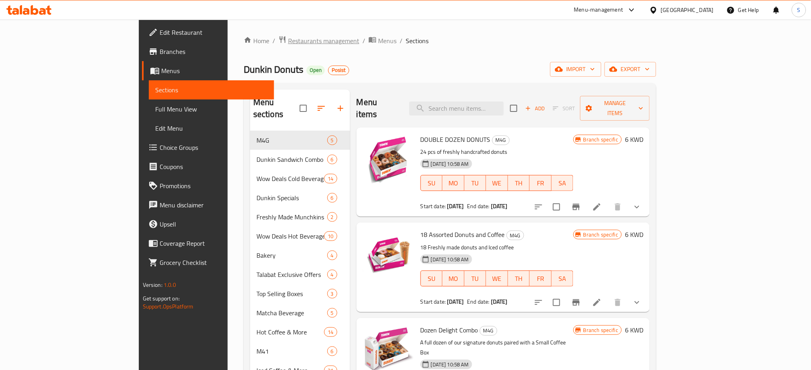
click at [288, 42] on span "Restaurants management" at bounding box center [323, 41] width 71 height 10
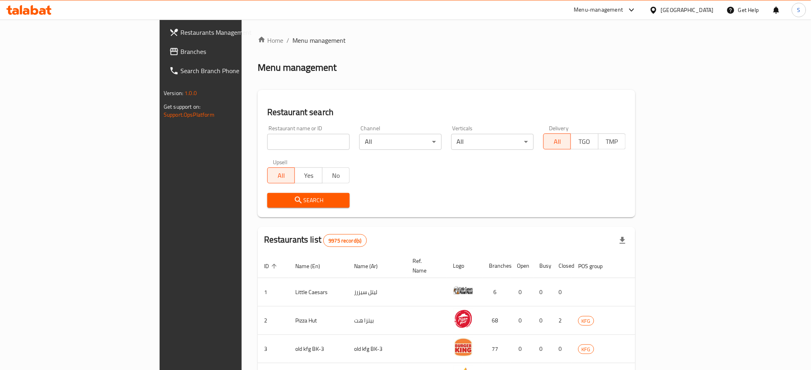
click at [180, 35] on span "Restaurants Management" at bounding box center [234, 33] width 108 height 10
